Goal: Transaction & Acquisition: Book appointment/travel/reservation

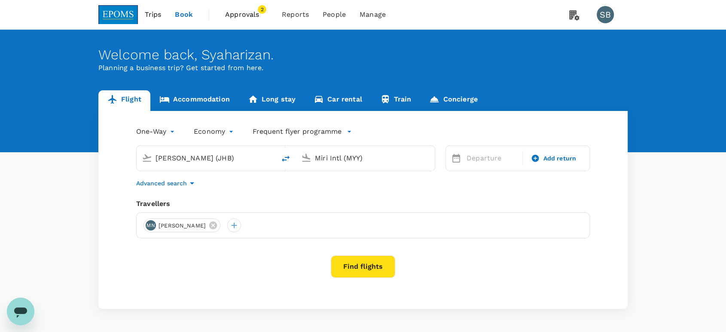
click at [192, 98] on link "Accommodation" at bounding box center [194, 100] width 88 height 21
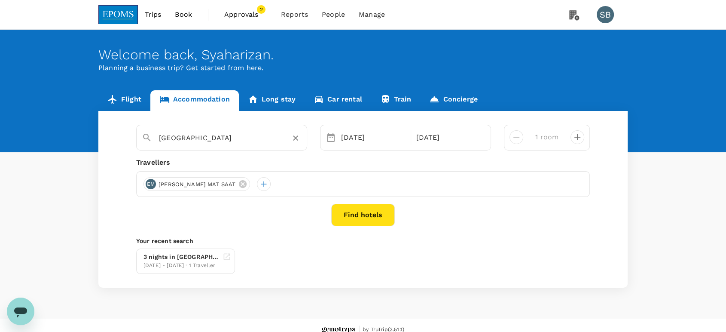
click at [204, 134] on input "[GEOGRAPHIC_DATA]" at bounding box center [218, 137] width 119 height 13
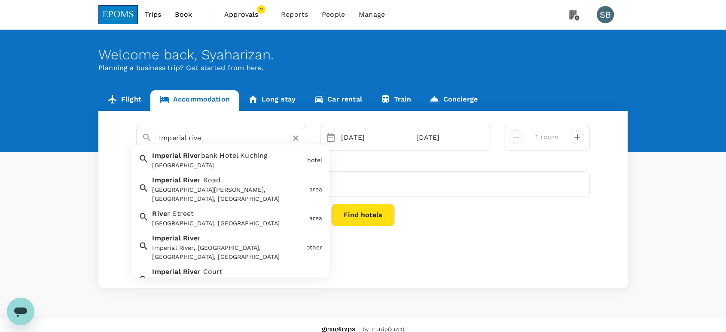
click at [250, 159] on span "rbank Hotel Kuching" at bounding box center [233, 156] width 70 height 8
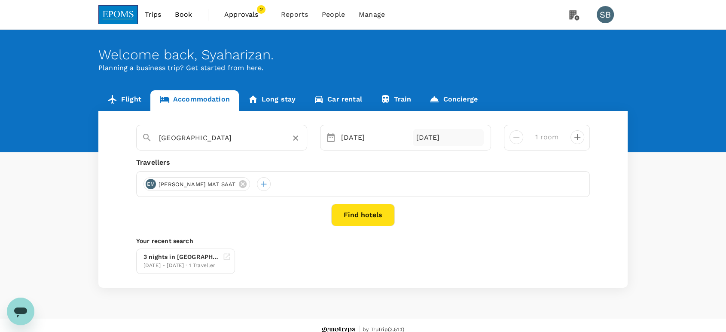
type input "[GEOGRAPHIC_DATA]"
click at [423, 134] on div "[DATE]" at bounding box center [448, 137] width 71 height 17
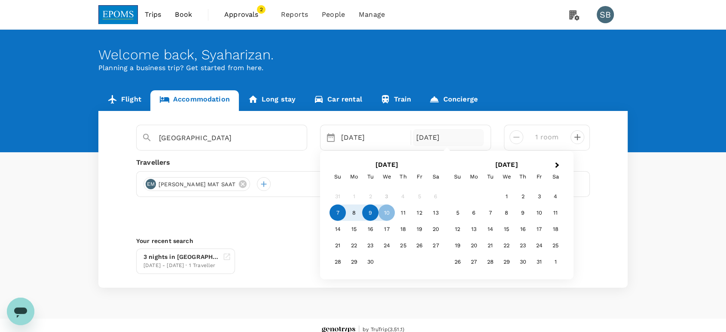
click at [373, 209] on div "9" at bounding box center [370, 212] width 16 height 16
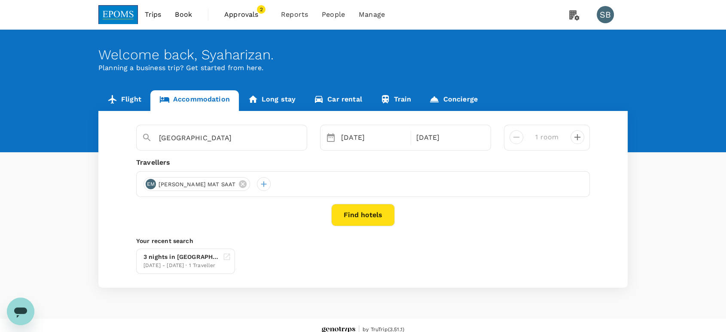
click at [433, 247] on div "3 nights in [GEOGRAPHIC_DATA] [DATE] - [DATE] · 1 Traveller" at bounding box center [361, 259] width 457 height 29
click at [360, 202] on div "[GEOGRAPHIC_DATA] [DATE] Selected date: [DATE] [DATE] 1 room Travellers EM [GEO…" at bounding box center [362, 199] width 529 height 177
click at [257, 181] on div at bounding box center [264, 184] width 14 height 14
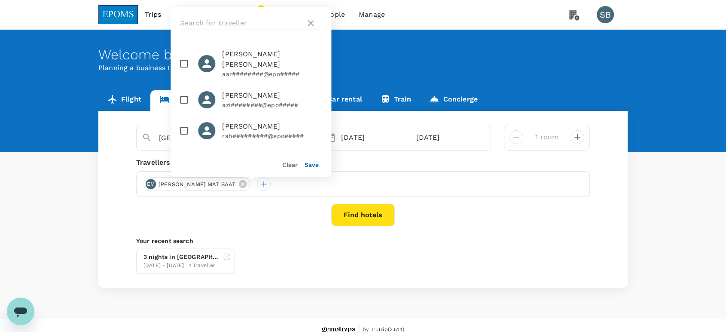
click at [229, 17] on input "text" at bounding box center [241, 23] width 122 height 14
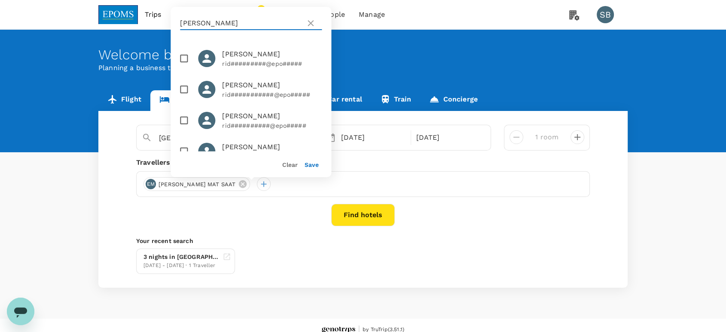
type input "[PERSON_NAME]"
click at [185, 90] on input "checkbox" at bounding box center [184, 89] width 18 height 18
checkbox input "true"
click at [313, 163] on button "Save" at bounding box center [312, 164] width 14 height 7
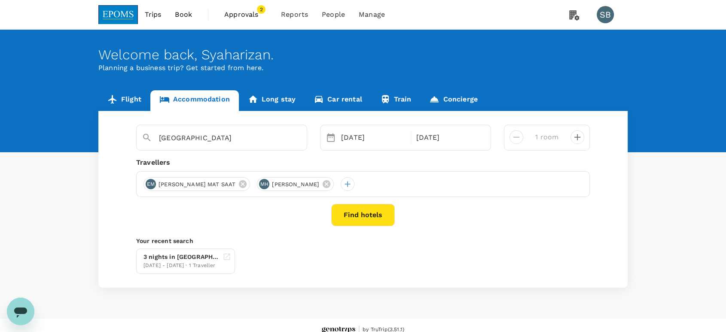
click at [355, 210] on button "Find hotels" at bounding box center [363, 215] width 64 height 22
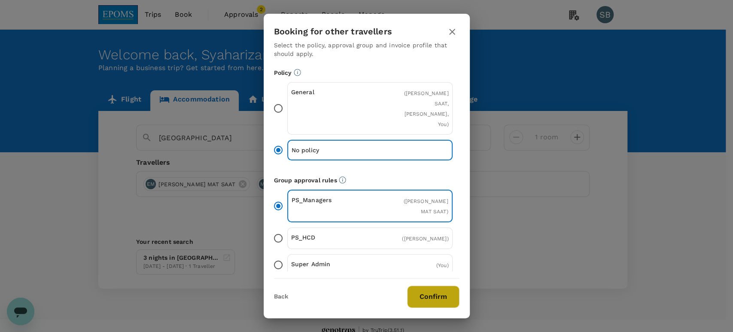
click at [437, 300] on button "Confirm" at bounding box center [433, 296] width 52 height 22
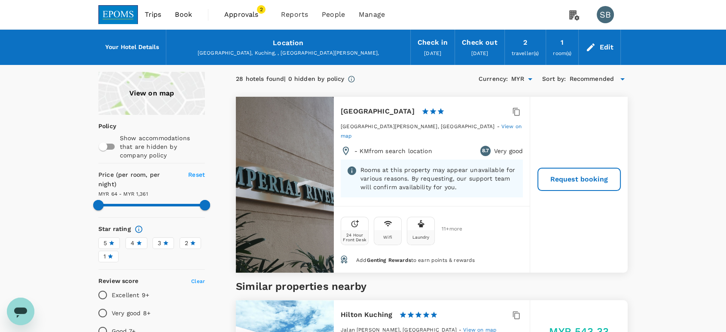
drag, startPoint x: 455, startPoint y: 113, endPoint x: 349, endPoint y: 105, distance: 106.8
copy h6 "[GEOGRAPHIC_DATA]"
type input "1360.6"
copy h6 "[GEOGRAPHIC_DATA]"
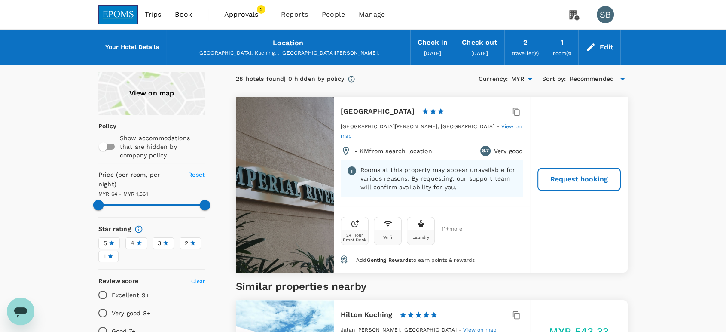
copy h6 "[GEOGRAPHIC_DATA]"
drag, startPoint x: 435, startPoint y: 128, endPoint x: 340, endPoint y: 123, distance: 95.1
click at [341, 123] on div "[GEOGRAPHIC_DATA][PERSON_NAME], [GEOGRAPHIC_DATA] - View on map" at bounding box center [432, 134] width 182 height 24
copy span "[GEOGRAPHIC_DATA][PERSON_NAME], [GEOGRAPHIC_DATA]"
click at [608, 46] on div "Edit" at bounding box center [606, 47] width 14 height 12
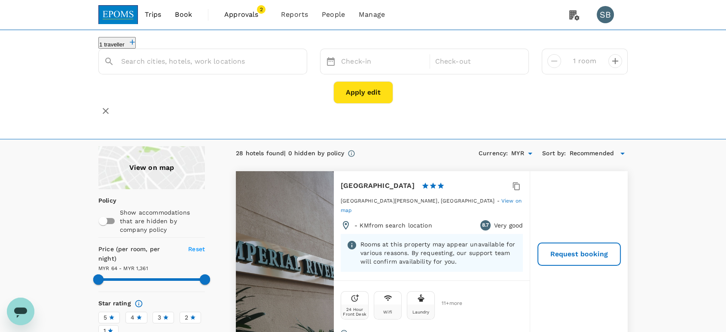
type input "[GEOGRAPHIC_DATA]"
click at [297, 66] on icon "Clear" at bounding box center [295, 61] width 9 height 9
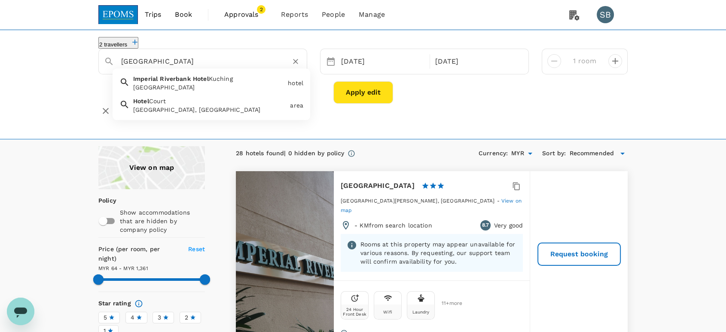
type input "[GEOGRAPHIC_DATA]"
click at [298, 66] on icon "Clear" at bounding box center [295, 61] width 9 height 9
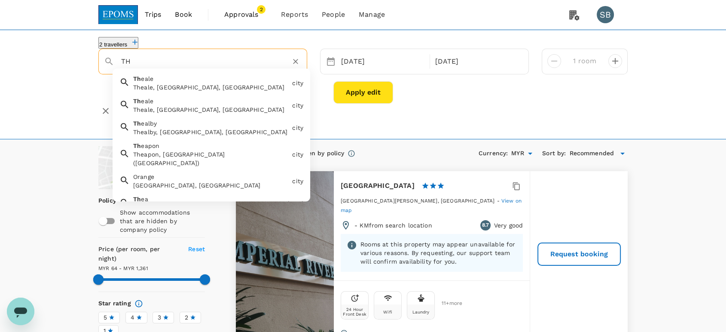
type input "T"
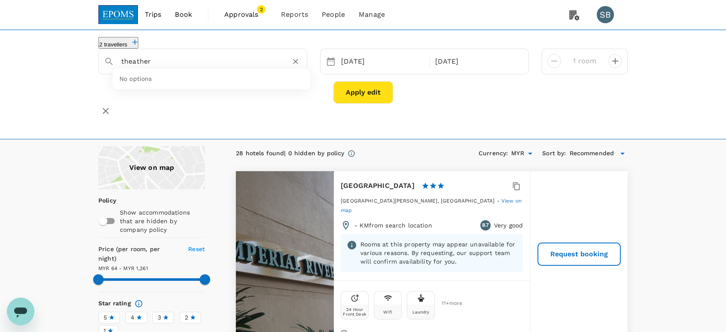
type input "theather"
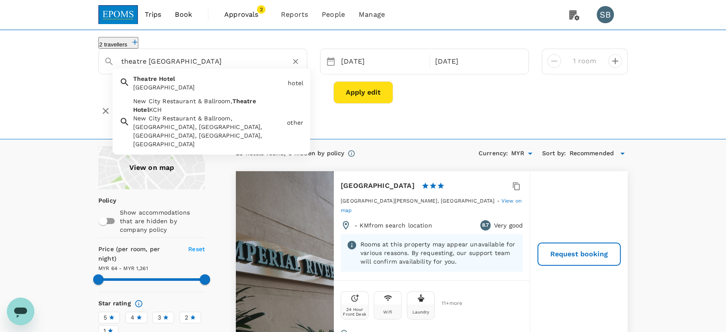
click at [198, 84] on div "[GEOGRAPHIC_DATA]" at bounding box center [207, 81] width 155 height 21
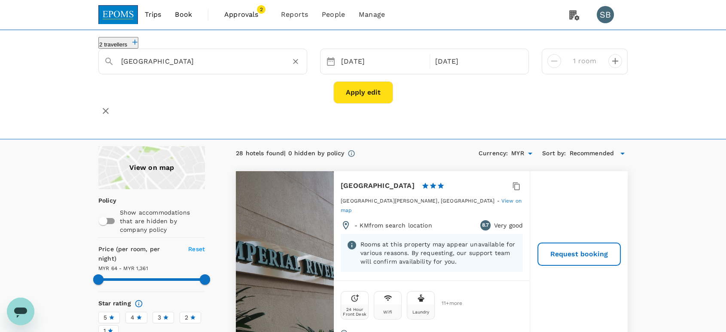
type input "[GEOGRAPHIC_DATA]"
click at [350, 97] on button "Apply edit" at bounding box center [363, 92] width 60 height 22
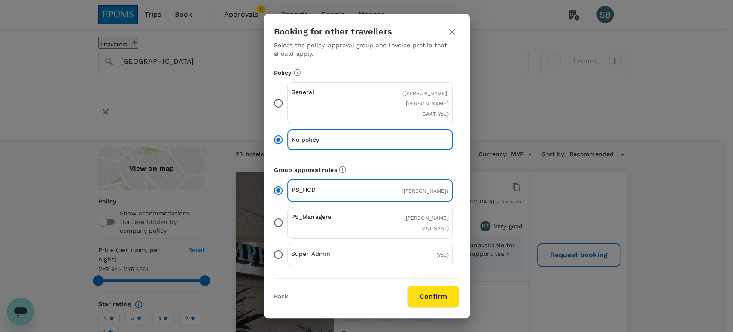
click at [433, 287] on button "Confirm" at bounding box center [433, 296] width 52 height 22
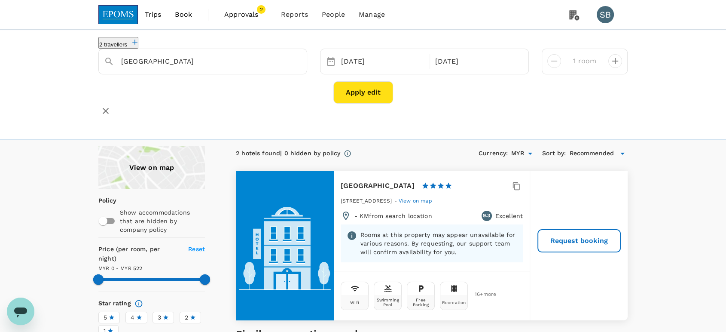
type input "521"
drag, startPoint x: 388, startPoint y: 183, endPoint x: 341, endPoint y: 181, distance: 47.3
click at [341, 181] on div "Theatre Hotel 1 Star 2 Stars 3 Stars 4 Stars 5 Stars" at bounding box center [400, 186] width 119 height 12
copy h6 "[GEOGRAPHIC_DATA]"
click at [117, 16] on img at bounding box center [118, 14] width 40 height 19
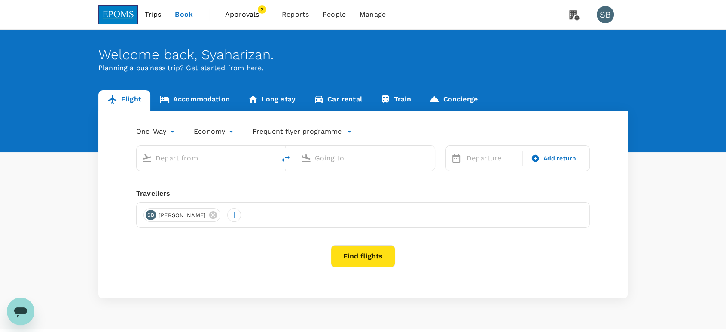
type input "[PERSON_NAME] (JHB)"
type input "Miri Intl (MYY)"
type input "[PERSON_NAME] (JHB)"
type input "Miri Intl (MYY)"
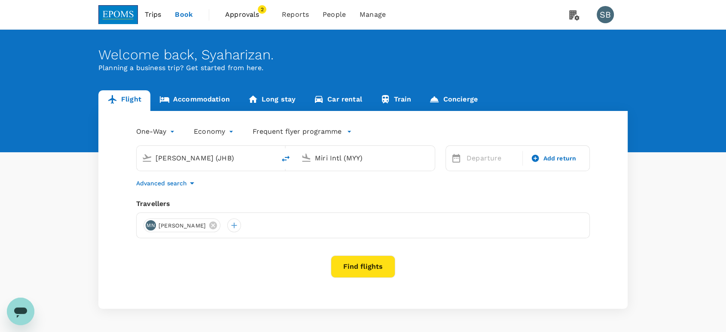
click at [186, 94] on link "Accommodation" at bounding box center [194, 100] width 88 height 21
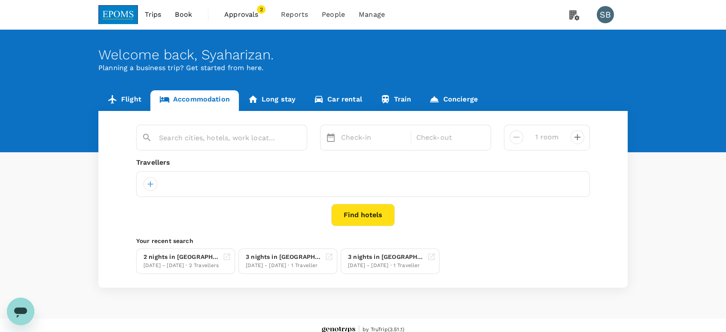
type input "[GEOGRAPHIC_DATA]"
click at [296, 138] on icon "Clear" at bounding box center [295, 138] width 5 height 5
click at [216, 135] on input "text" at bounding box center [218, 137] width 119 height 13
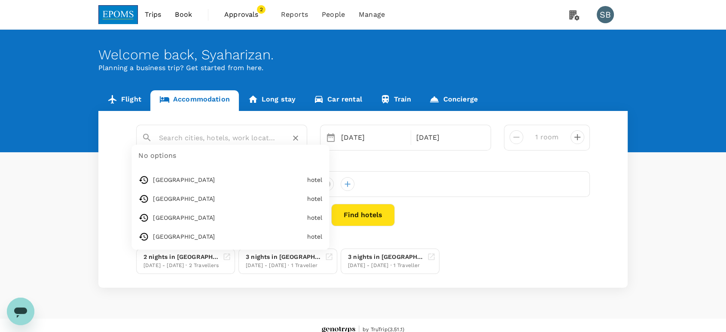
paste input "[GEOGRAPHIC_DATA]"
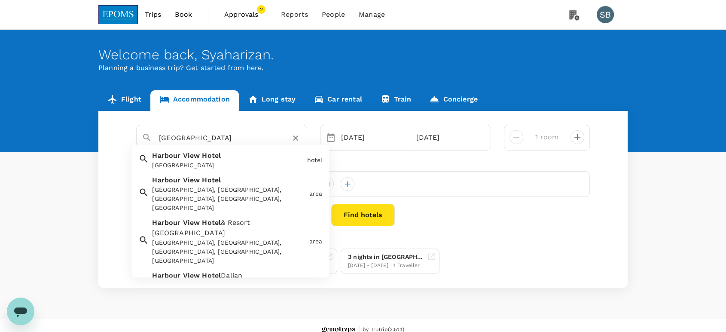
click at [222, 156] on div "[GEOGRAPHIC_DATA]" at bounding box center [226, 158] width 155 height 23
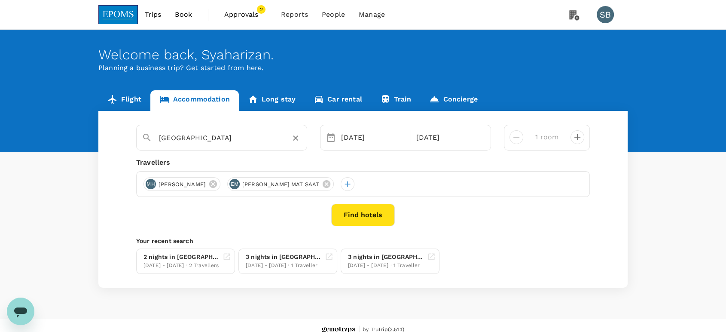
type input "[GEOGRAPHIC_DATA]"
click at [363, 216] on button "Find hotels" at bounding box center [363, 215] width 64 height 22
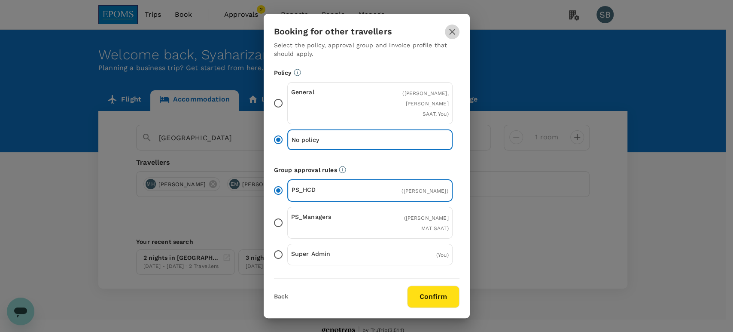
click at [458, 32] on button "button" at bounding box center [452, 31] width 15 height 15
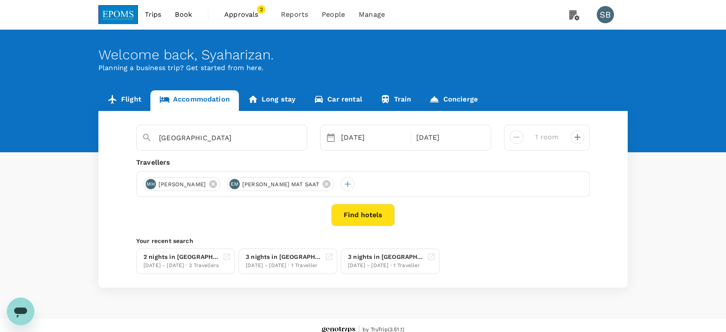
click at [581, 135] on icon "decrease" at bounding box center [577, 137] width 10 height 10
type input "2 rooms"
click at [379, 213] on button "Find hotels" at bounding box center [363, 215] width 64 height 22
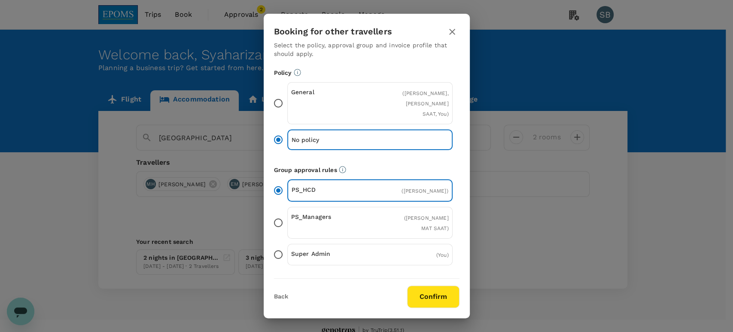
click at [428, 299] on button "Confirm" at bounding box center [433, 296] width 52 height 22
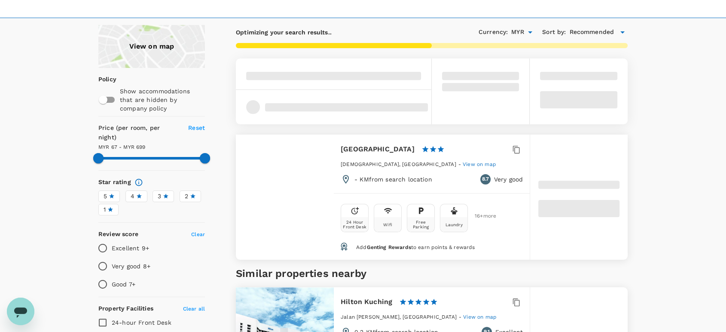
scroll to position [143, 0]
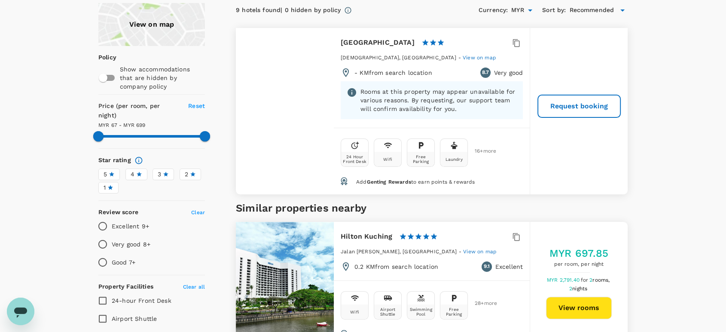
drag, startPoint x: 408, startPoint y: 40, endPoint x: 342, endPoint y: 39, distance: 65.7
click at [342, 39] on div "[GEOGRAPHIC_DATA] 1 Star 2 Stars 3 Stars 4 Stars 5 Stars" at bounding box center [400, 43] width 119 height 12
copy h6 "[GEOGRAPHIC_DATA]"
drag, startPoint x: 402, startPoint y: 53, endPoint x: 341, endPoint y: 54, distance: 61.0
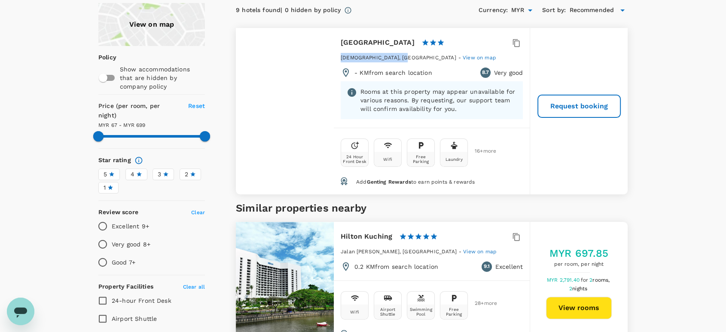
click at [341, 55] on span "[DEMOGRAPHIC_DATA], [GEOGRAPHIC_DATA]" at bounding box center [399, 58] width 116 height 6
copy span "[DEMOGRAPHIC_DATA], [GEOGRAPHIC_DATA]"
drag, startPoint x: 407, startPoint y: 40, endPoint x: 339, endPoint y: 40, distance: 67.9
click at [339, 40] on div "[GEOGRAPHIC_DATA] 1 Star 2 Stars 3 Stars 4 Stars 5 Stars [GEOGRAPHIC_DATA], [GE…" at bounding box center [432, 78] width 196 height 100
copy h6 "[GEOGRAPHIC_DATA]"
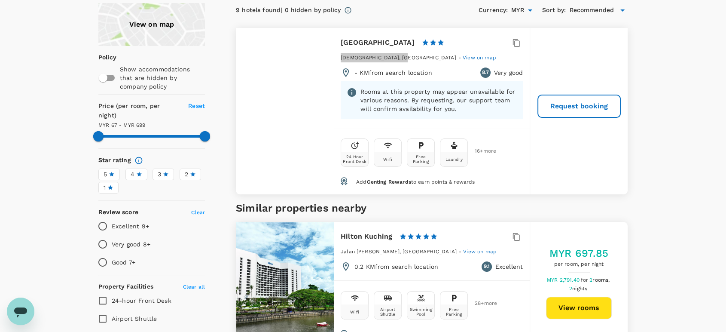
type input "698.92"
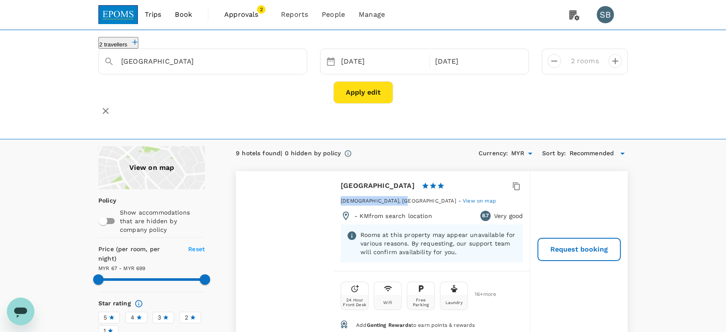
scroll to position [0, 0]
drag, startPoint x: 212, startPoint y: 69, endPoint x: 217, endPoint y: 69, distance: 5.2
click at [211, 68] on input "[GEOGRAPHIC_DATA]" at bounding box center [199, 61] width 156 height 13
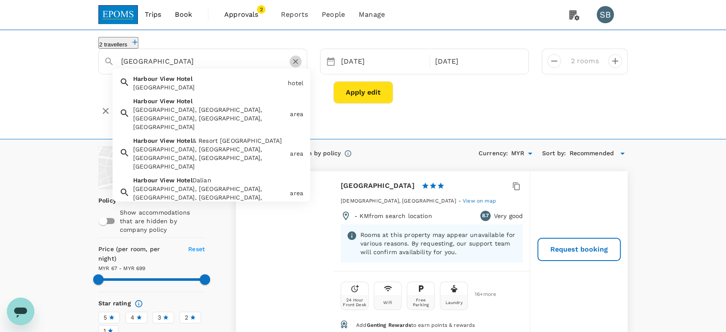
click at [293, 66] on icon "Clear" at bounding box center [295, 61] width 9 height 9
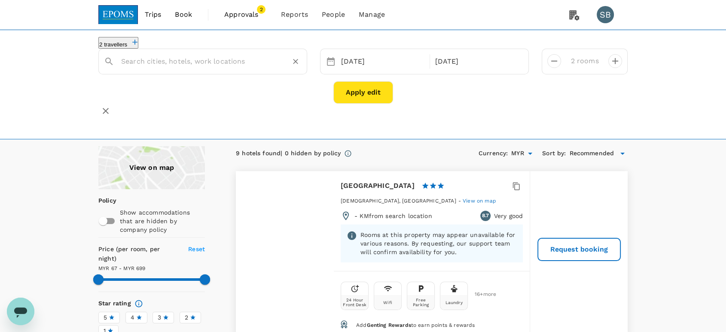
click at [211, 62] on input "text" at bounding box center [199, 61] width 156 height 13
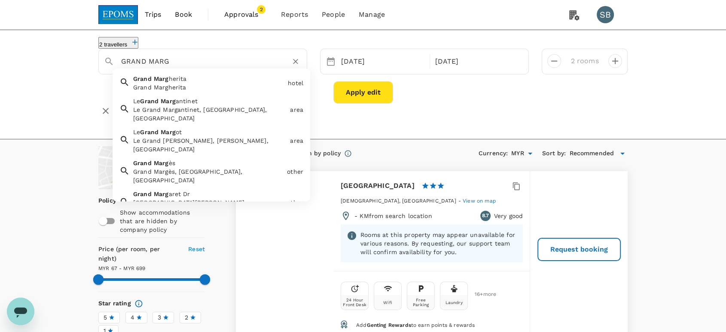
click at [217, 89] on div "Grand Margherita" at bounding box center [208, 87] width 151 height 9
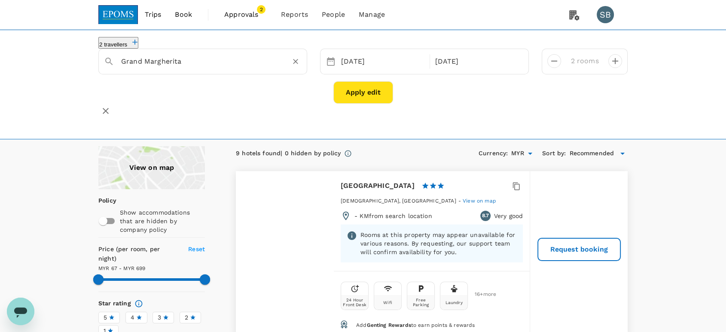
type input "Grand Margherita"
click at [372, 99] on button "Apply edit" at bounding box center [363, 92] width 60 height 22
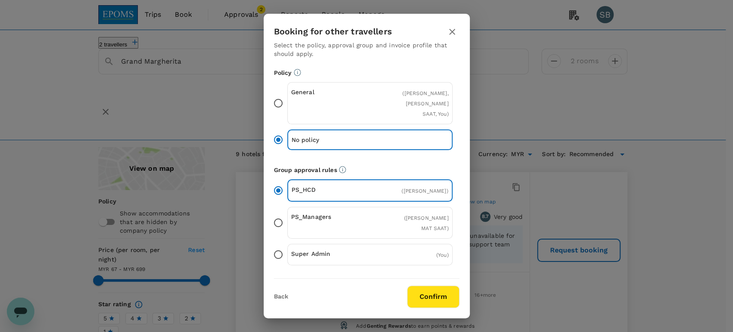
click at [434, 295] on button "Confirm" at bounding box center [433, 296] width 52 height 22
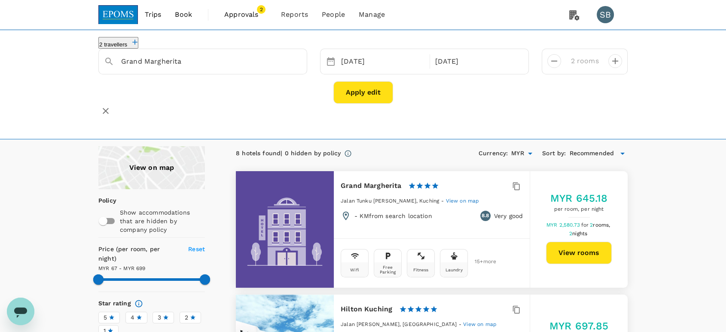
type input "698.92"
click at [595, 252] on button "View rooms" at bounding box center [579, 252] width 66 height 22
click at [297, 66] on icon "Clear" at bounding box center [295, 61] width 9 height 9
click at [200, 57] on div at bounding box center [207, 58] width 187 height 21
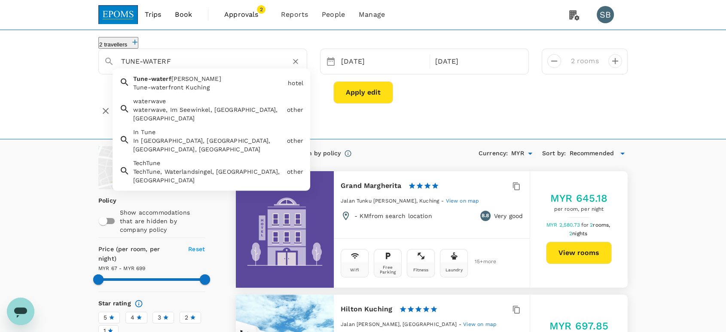
click at [182, 82] on span "[PERSON_NAME]" at bounding box center [196, 78] width 50 height 7
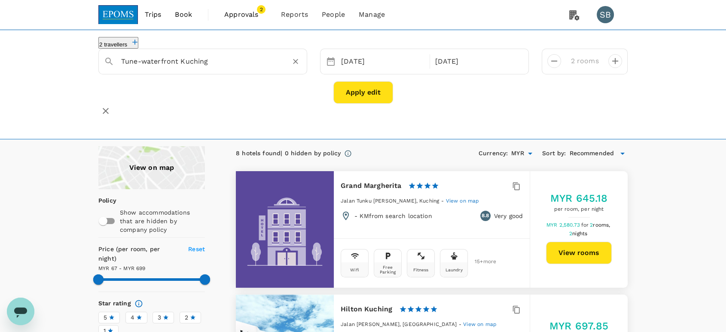
type input "Tune-waterfront Kuching"
click at [354, 97] on button "Apply edit" at bounding box center [363, 92] width 60 height 22
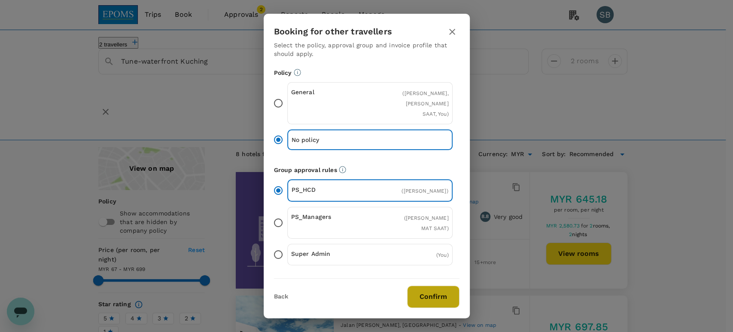
click at [430, 298] on button "Confirm" at bounding box center [433, 296] width 52 height 22
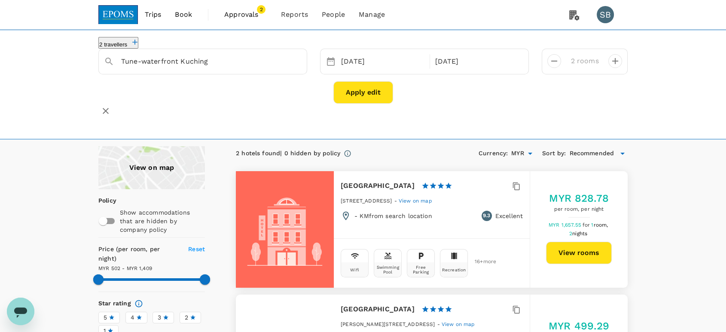
type input "1408.12"
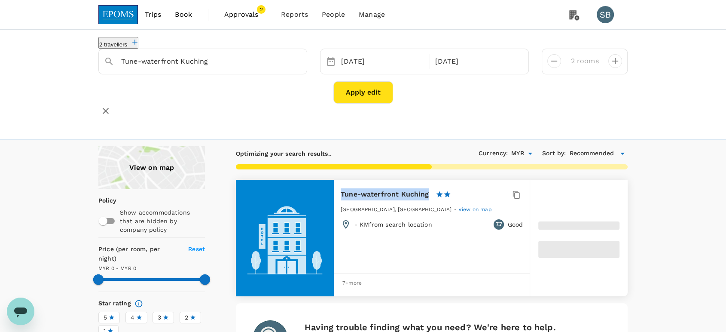
drag, startPoint x: 427, startPoint y: 192, endPoint x: 338, endPoint y: 187, distance: 89.5
click at [338, 187] on div "Tune-waterfront Kuching 1 Star 2 Stars 3 Stars 4 Stars 5 Stars [GEOGRAPHIC_DATA…" at bounding box center [432, 209] width 196 height 58
copy h6 "Tune-waterfront Kuching"
click at [363, 97] on button "Apply edit" at bounding box center [363, 92] width 60 height 22
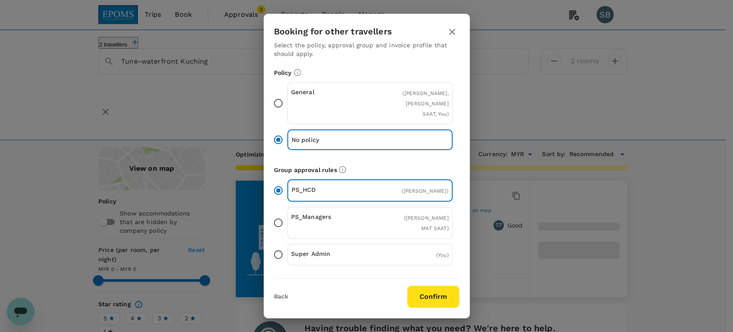
click at [436, 297] on button "Confirm" at bounding box center [433, 296] width 52 height 22
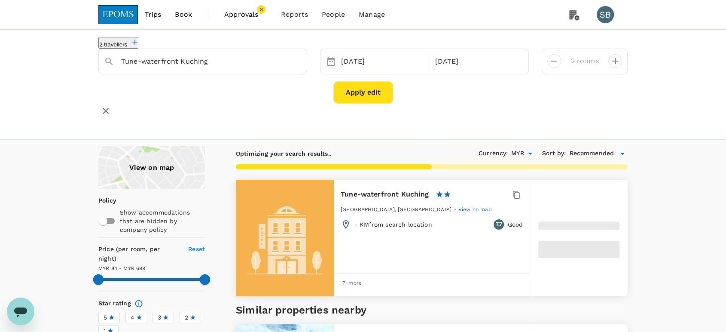
type input "698.89"
type input "83.92"
type input "698.92"
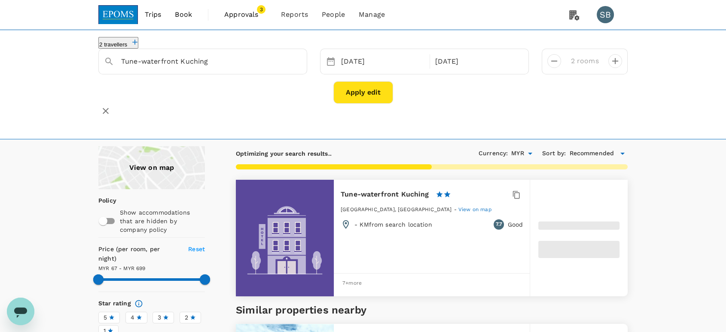
type input "66.92"
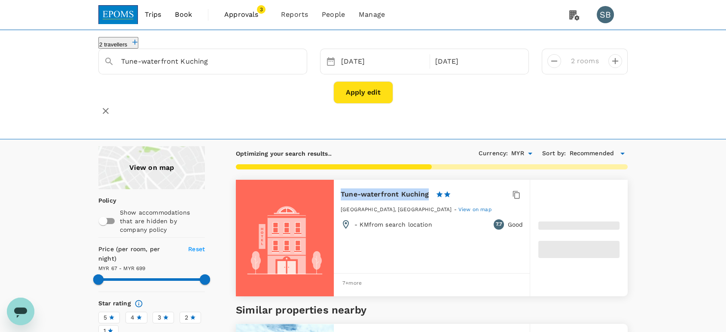
drag, startPoint x: 427, startPoint y: 194, endPoint x: 337, endPoint y: 186, distance: 90.5
click at [337, 186] on div "Tune-waterfront Kuching 1 Star 2 Stars 3 Stars 4 Stars 5 Stars [GEOGRAPHIC_DATA…" at bounding box center [432, 209] width 196 height 58
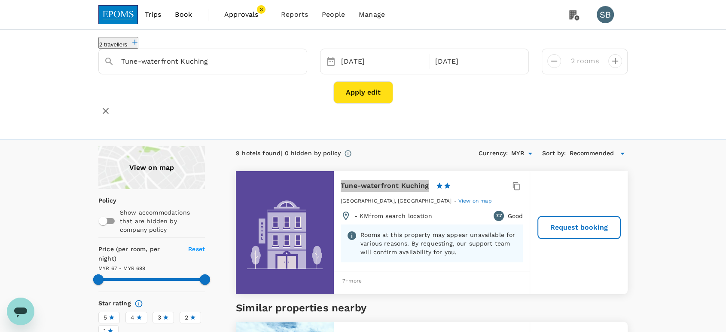
type input "698.92"
click at [109, 11] on img at bounding box center [118, 14] width 40 height 19
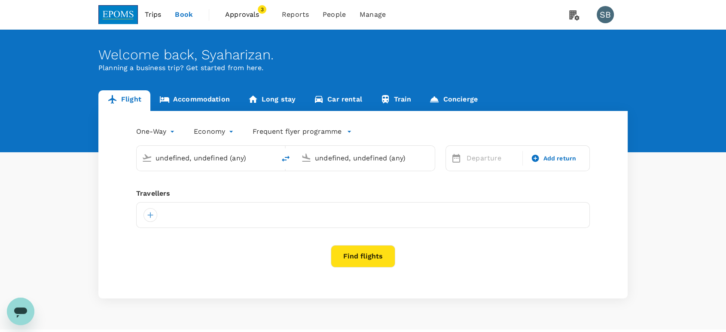
type input "[PERSON_NAME] (JHB)"
type input "Miri Intl (MYY)"
type input "[PERSON_NAME] (JHB)"
type input "Miri Intl (MYY)"
type input "[PERSON_NAME] (JHB)"
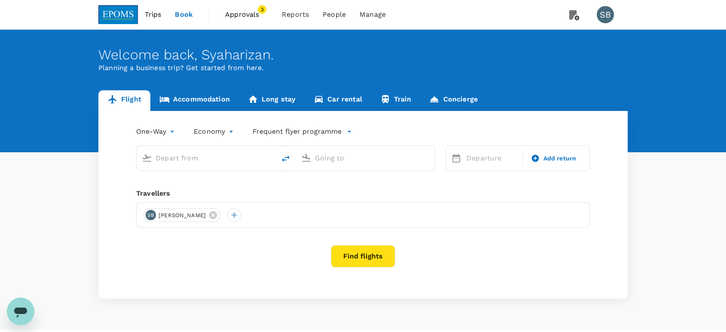
type input "Miri Intl (MYY)"
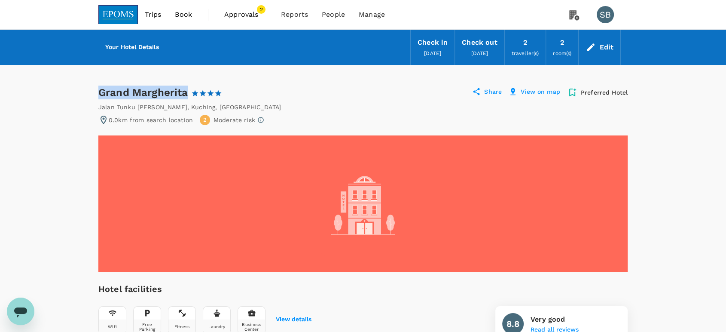
drag, startPoint x: 187, startPoint y: 92, endPoint x: 96, endPoint y: 93, distance: 91.1
copy div "Grand Margherita"
click at [278, 91] on div "Grand Margherita 1 Star 2 Stars 3 Stars 4 Stars 5 Stars Share View on map Prefe…" at bounding box center [362, 92] width 529 height 14
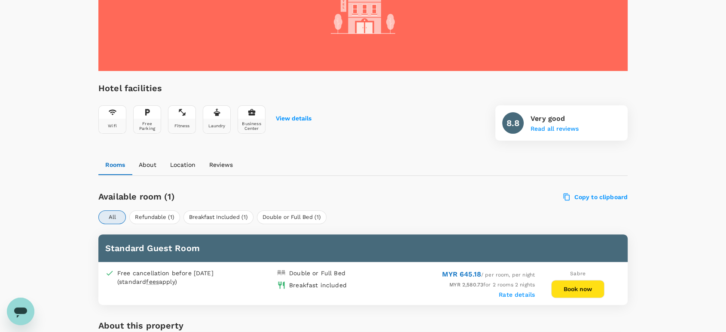
scroll to position [286, 0]
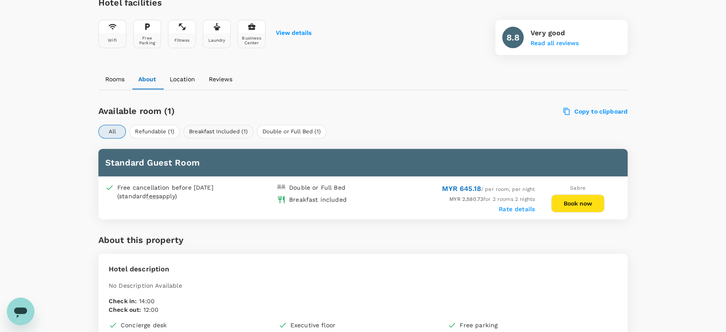
click at [222, 133] on button "Breakfast Included (1)" at bounding box center [218, 132] width 70 height 14
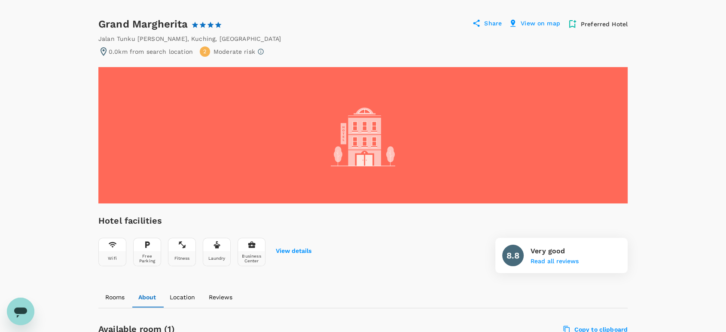
scroll to position [0, 0]
